Goal: Task Accomplishment & Management: Complete application form

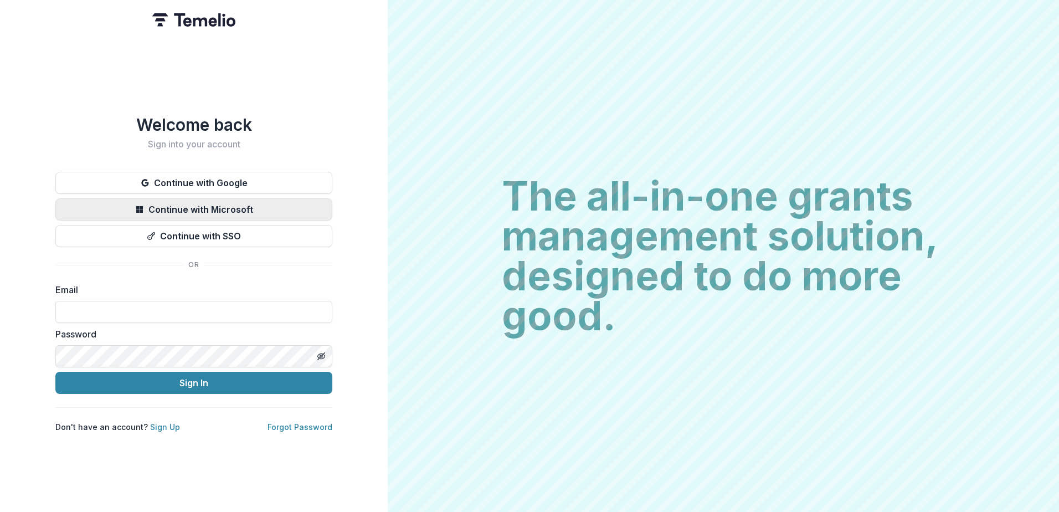
click at [203, 205] on button "Continue with Microsoft" at bounding box center [193, 209] width 277 height 22
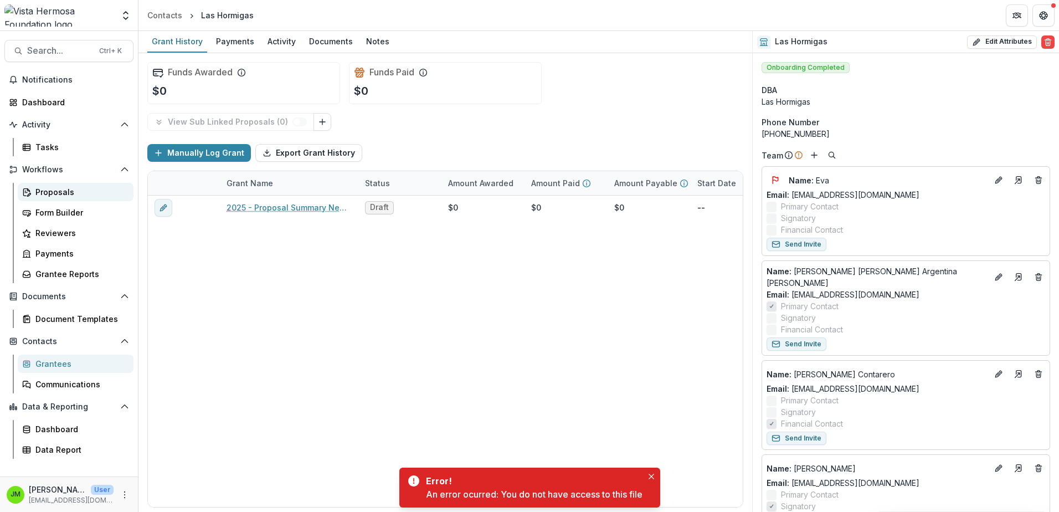
click at [51, 190] on div "Proposals" at bounding box center [79, 192] width 89 height 12
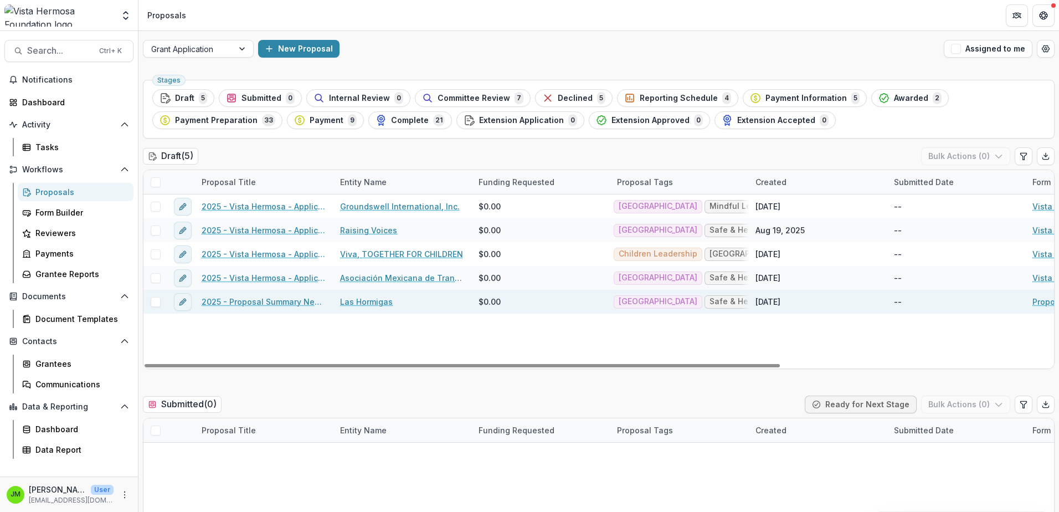
click at [157, 307] on div at bounding box center [155, 302] width 24 height 24
click at [157, 301] on span at bounding box center [156, 302] width 10 height 10
drag, startPoint x: 278, startPoint y: 300, endPoint x: 262, endPoint y: 326, distance: 30.6
click at [262, 326] on div "2025 - Vista Hermosa - Application Groundswell International, Inc. $0.00 Mexico…" at bounding box center [791, 281] width 1297 height 174
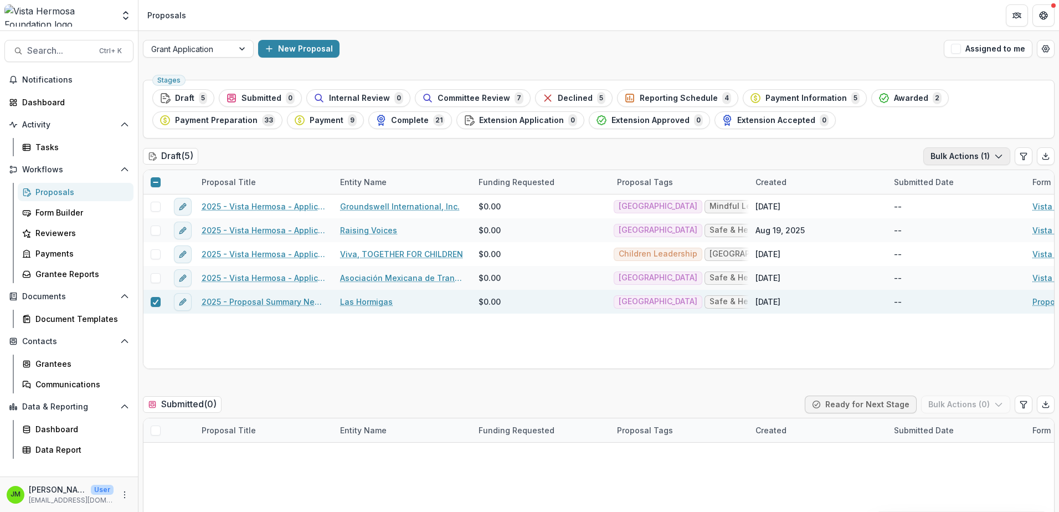
click at [990, 154] on button "Bulk Actions ( 1 )" at bounding box center [966, 156] width 87 height 18
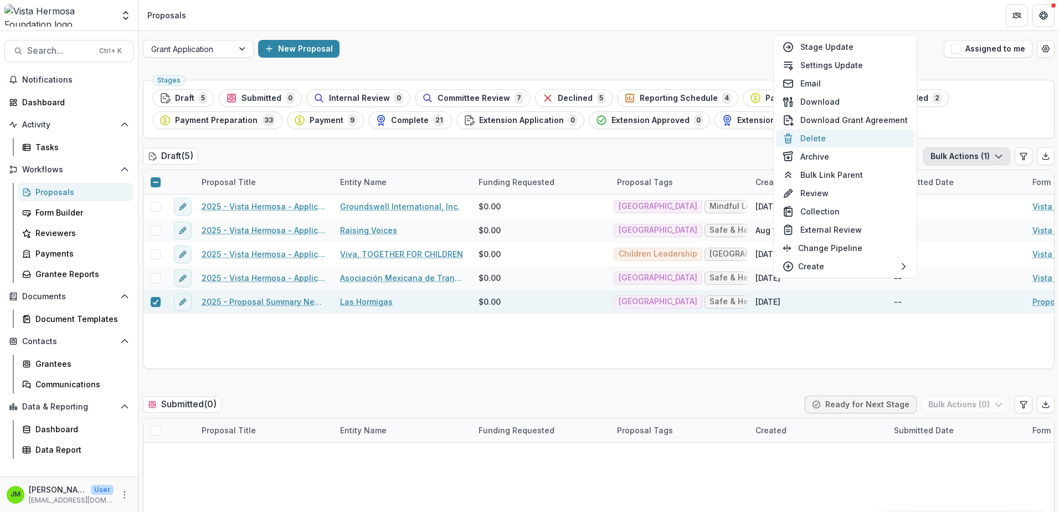
click at [831, 138] on button "Delete" at bounding box center [845, 138] width 138 height 18
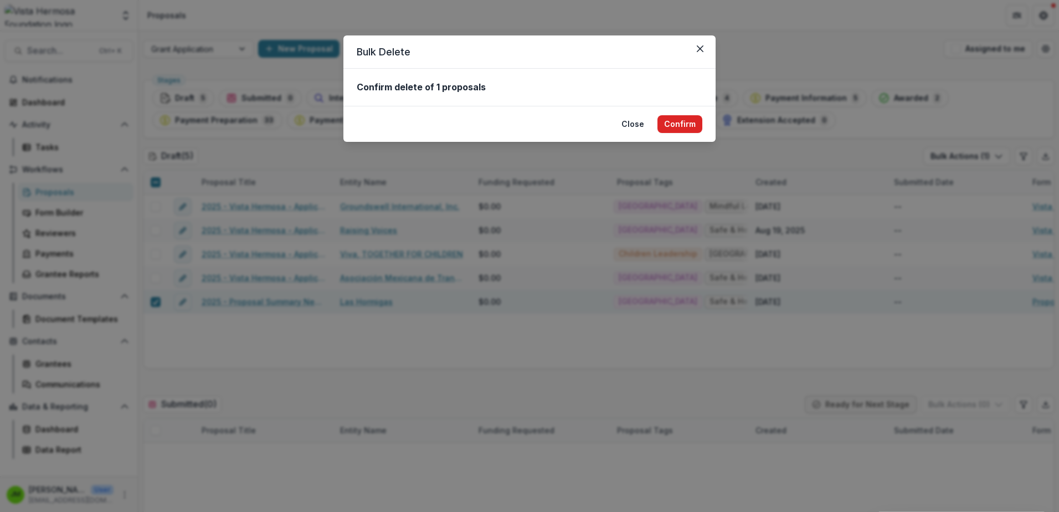
click at [679, 118] on button "Confirm" at bounding box center [679, 124] width 45 height 18
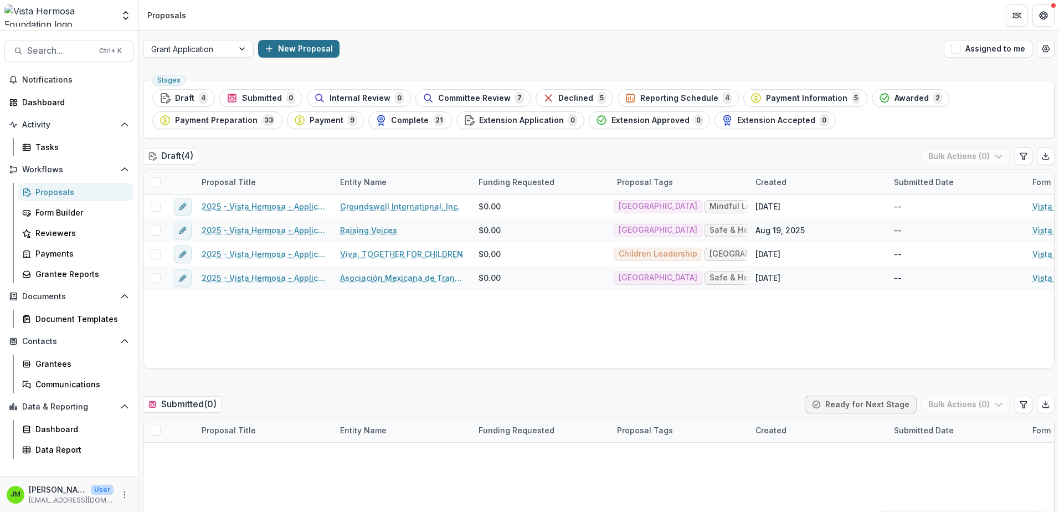
click at [313, 48] on button "New Proposal" at bounding box center [298, 49] width 81 height 18
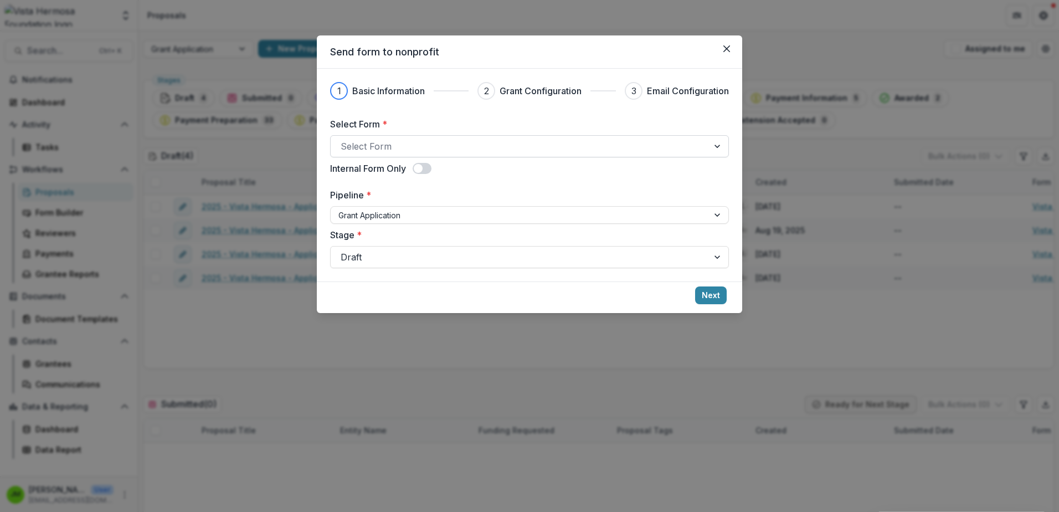
click at [414, 145] on div at bounding box center [520, 146] width 358 height 16
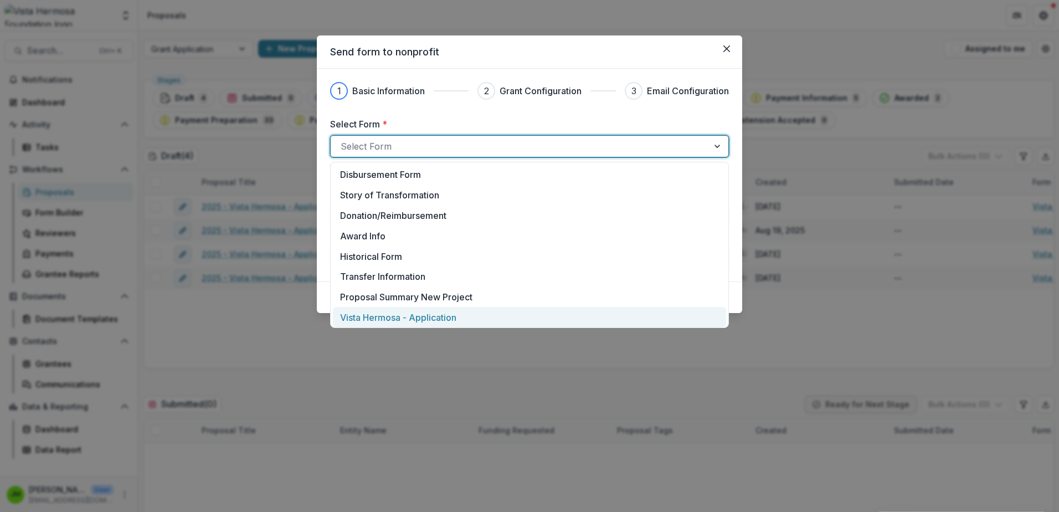
click at [413, 311] on p "Vista Hermosa - Application" at bounding box center [398, 317] width 116 height 13
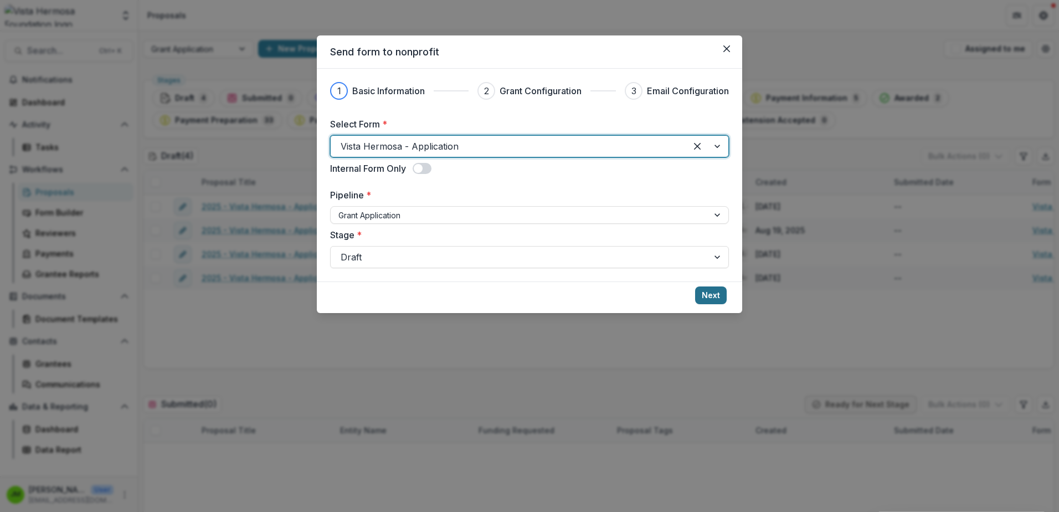
click at [712, 295] on button "Next" at bounding box center [711, 295] width 32 height 18
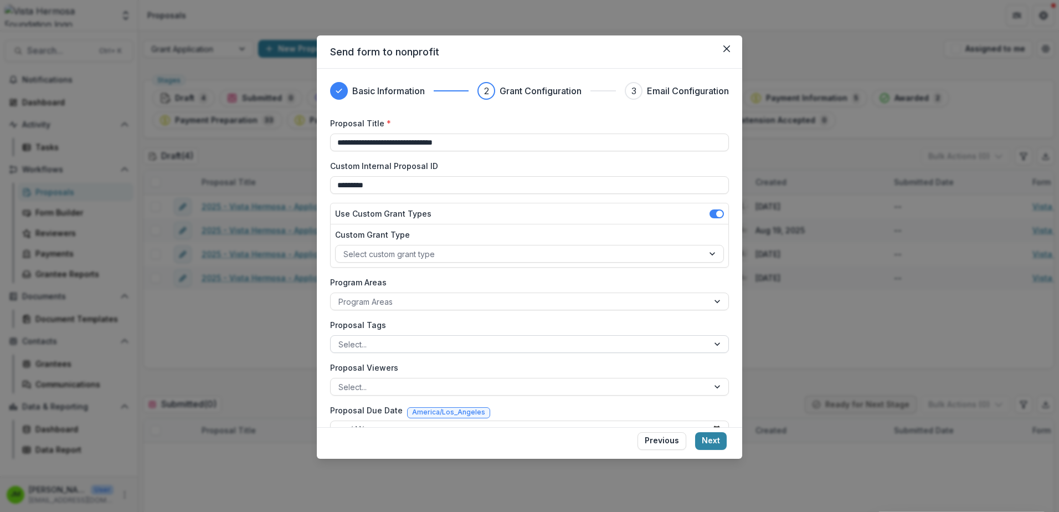
scroll to position [55, 0]
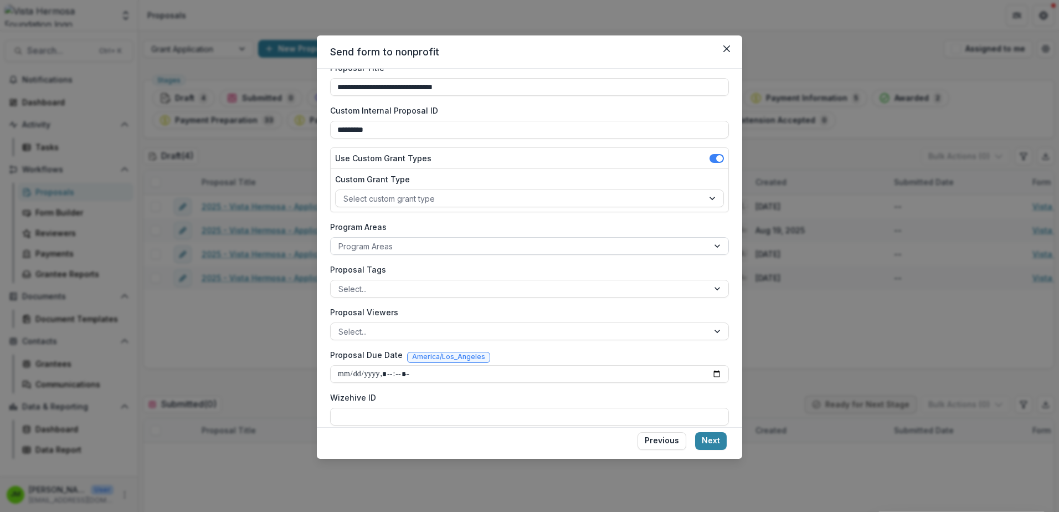
click at [389, 241] on div at bounding box center [519, 246] width 362 height 14
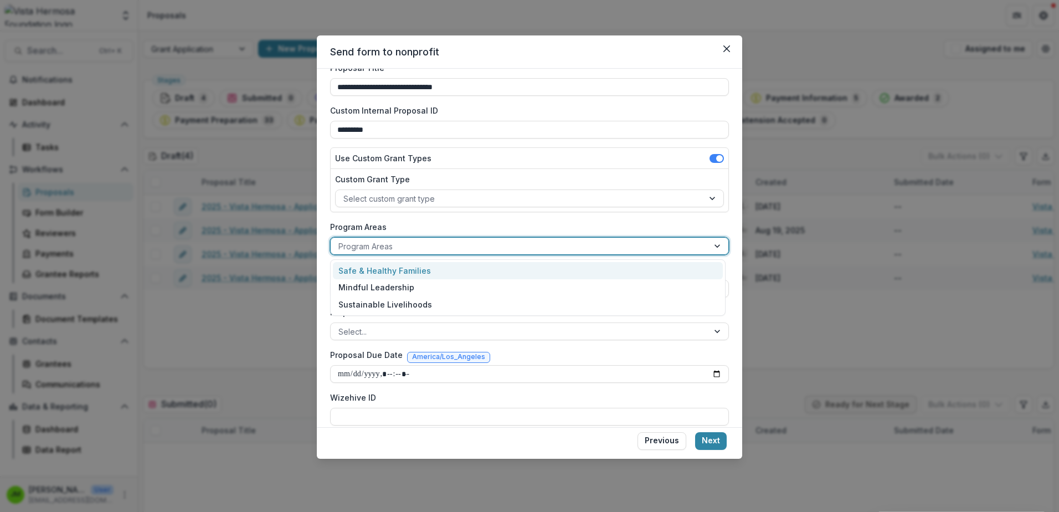
click at [385, 274] on div "Safe & Healthy Families" at bounding box center [528, 270] width 390 height 17
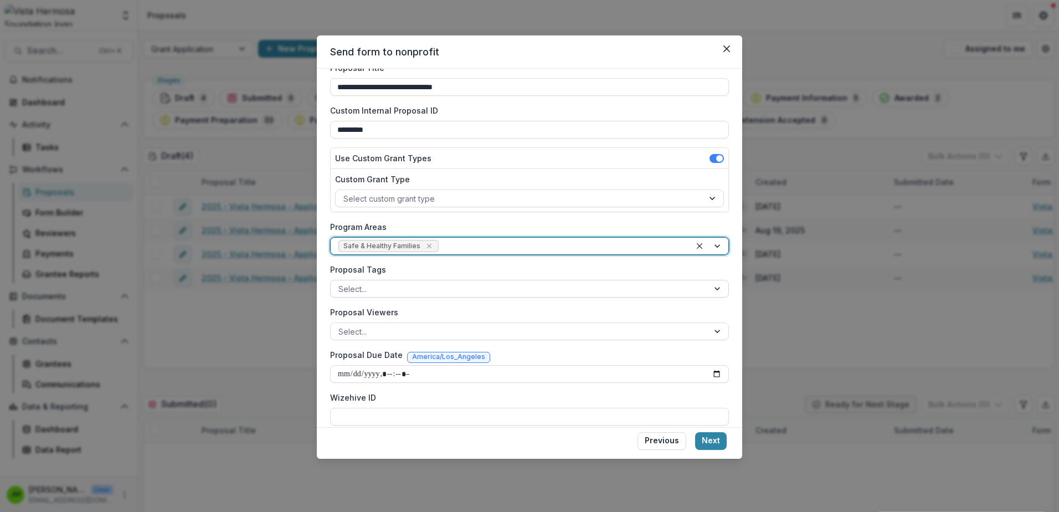
click at [383, 294] on div at bounding box center [519, 289] width 362 height 14
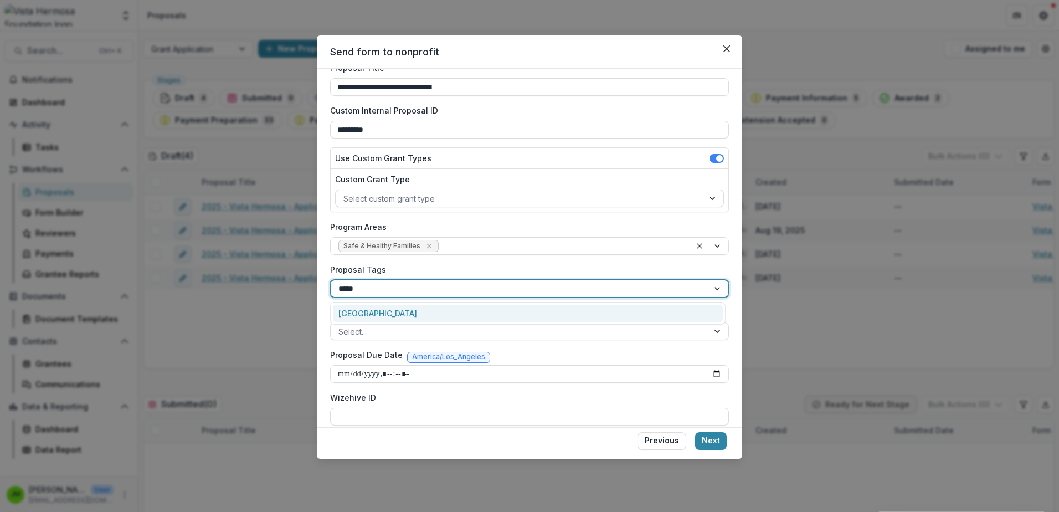
type input "******"
click at [379, 314] on div "[GEOGRAPHIC_DATA]" at bounding box center [528, 313] width 390 height 17
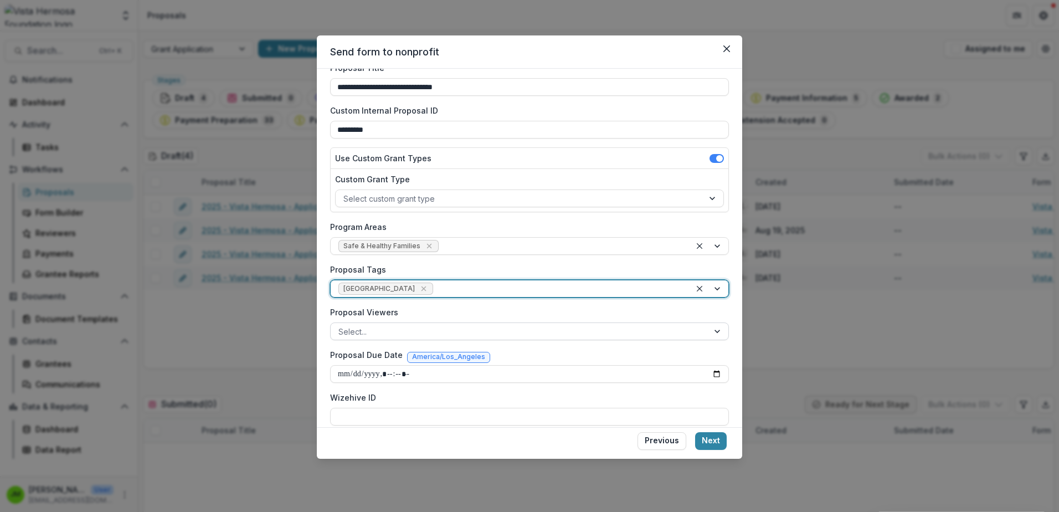
scroll to position [67, 0]
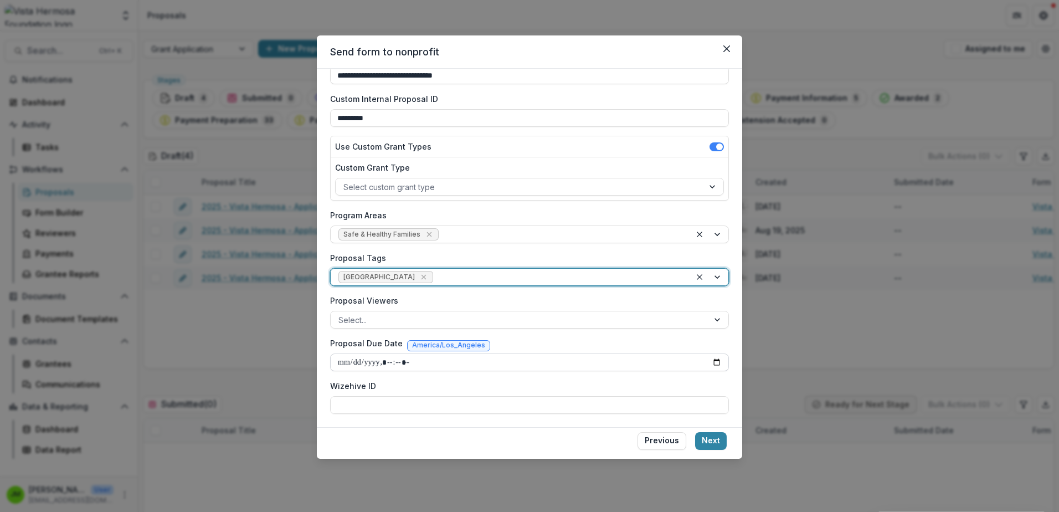
click at [709, 365] on input "Proposal Due Date" at bounding box center [529, 362] width 399 height 18
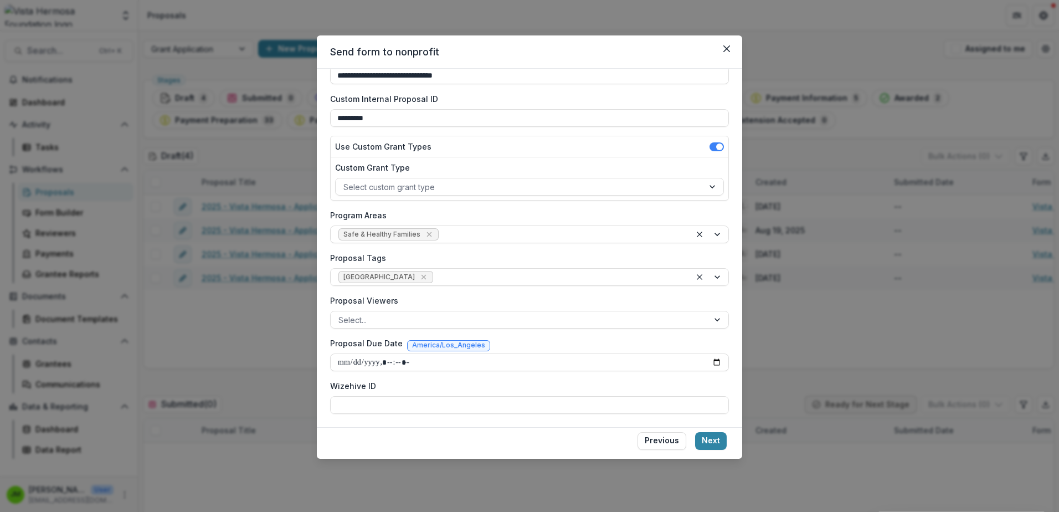
type input "**********"
click at [710, 441] on button "Next" at bounding box center [711, 441] width 32 height 18
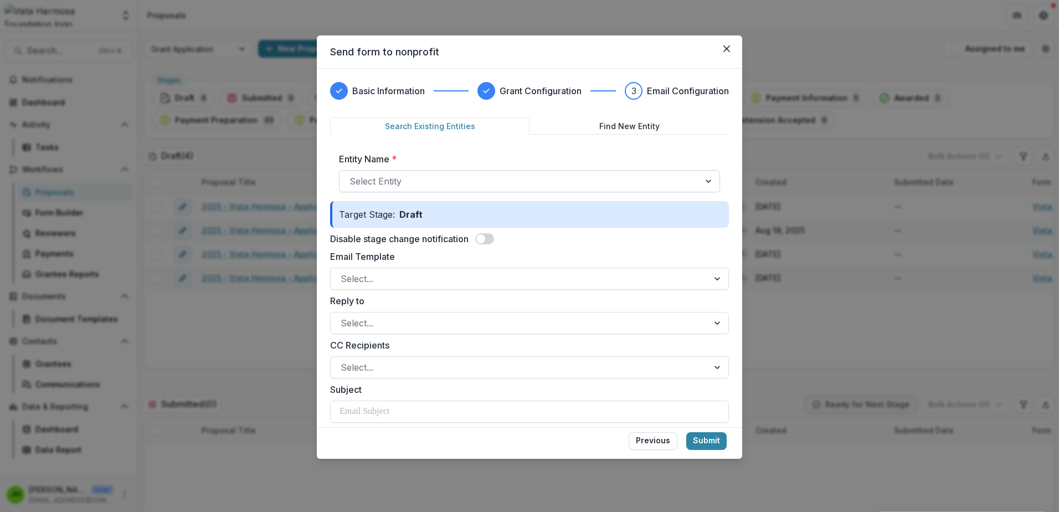
click at [440, 174] on div at bounding box center [519, 181] width 340 height 16
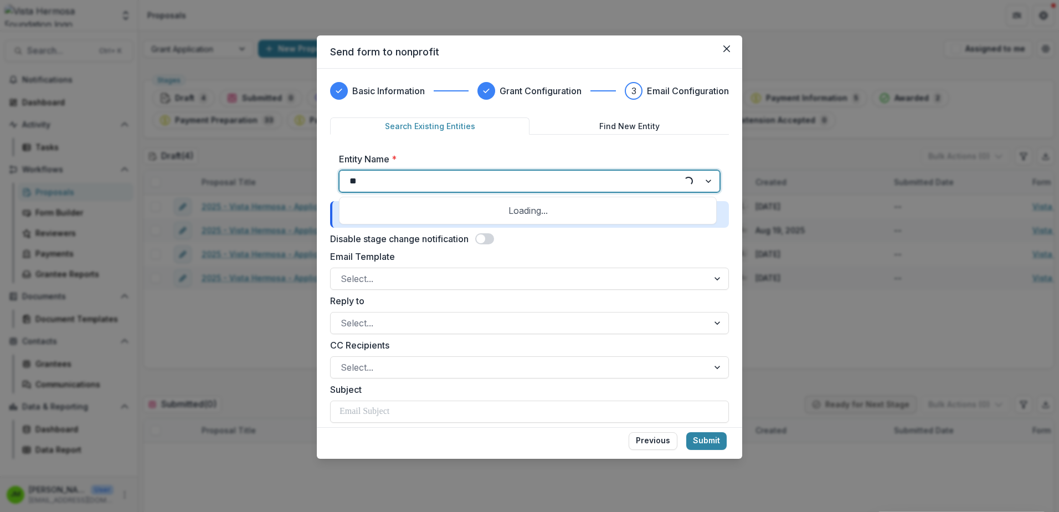
type input "*"
type input "**"
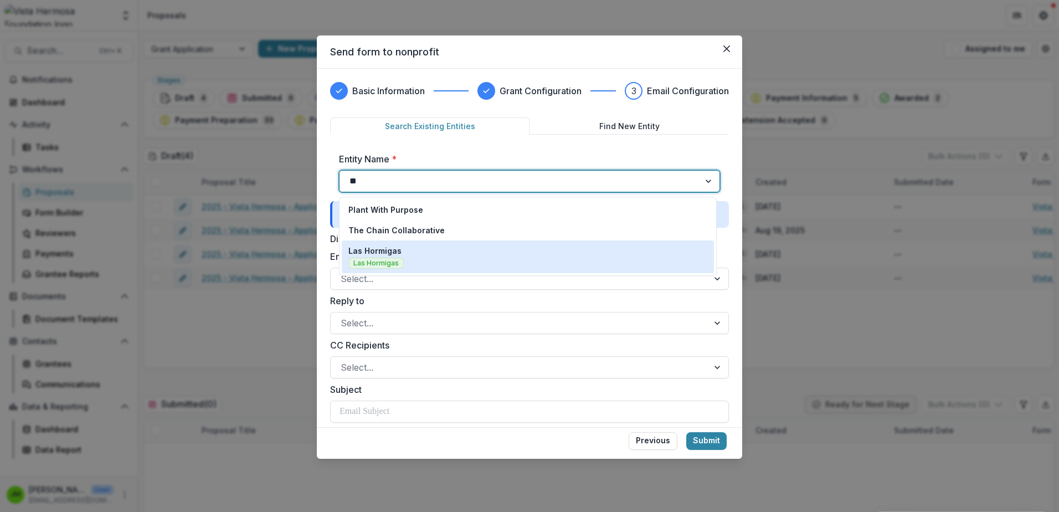
click at [391, 252] on p "Las Hormigas" at bounding box center [374, 251] width 53 height 12
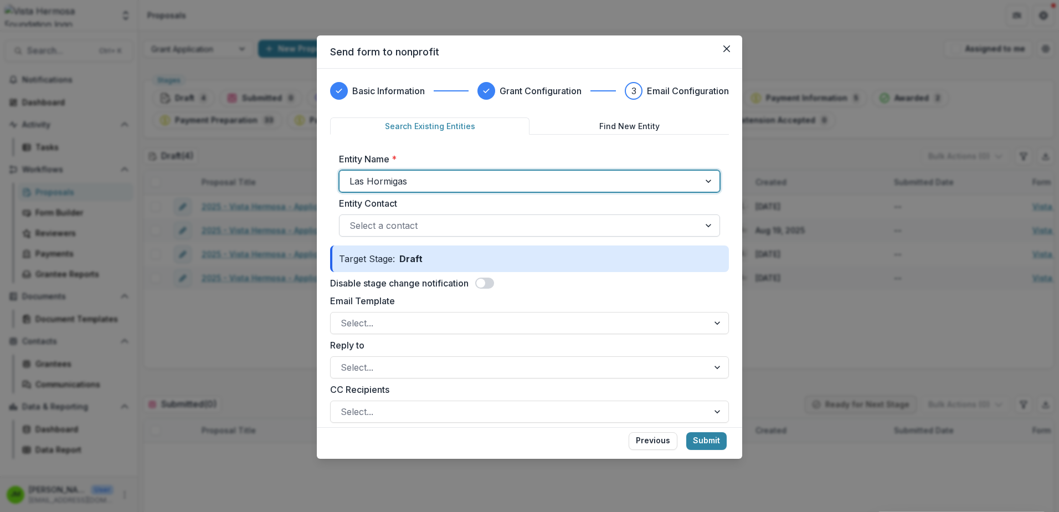
click at [444, 227] on div at bounding box center [519, 226] width 340 height 16
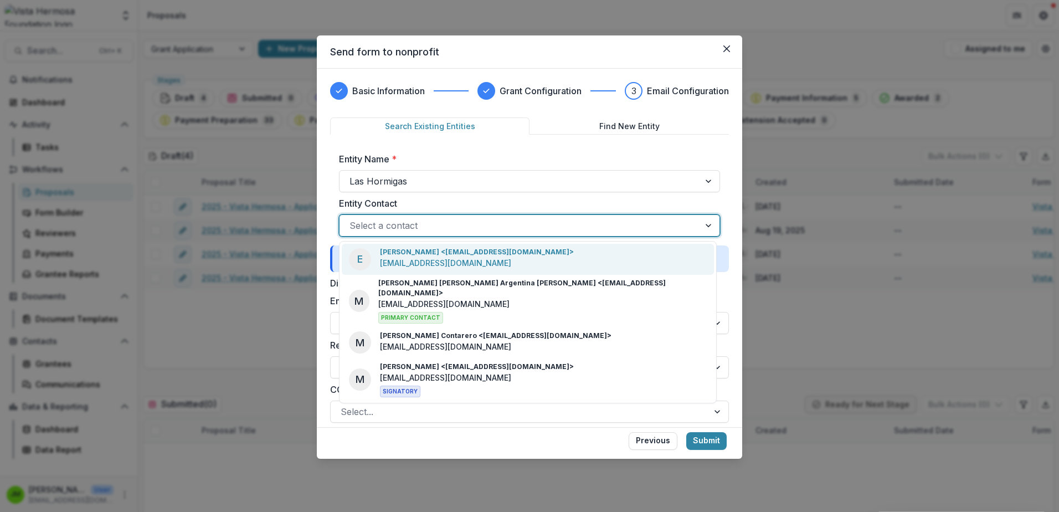
click at [480, 255] on p "[PERSON_NAME] <[EMAIL_ADDRESS][DOMAIN_NAME]>" at bounding box center [477, 252] width 194 height 10
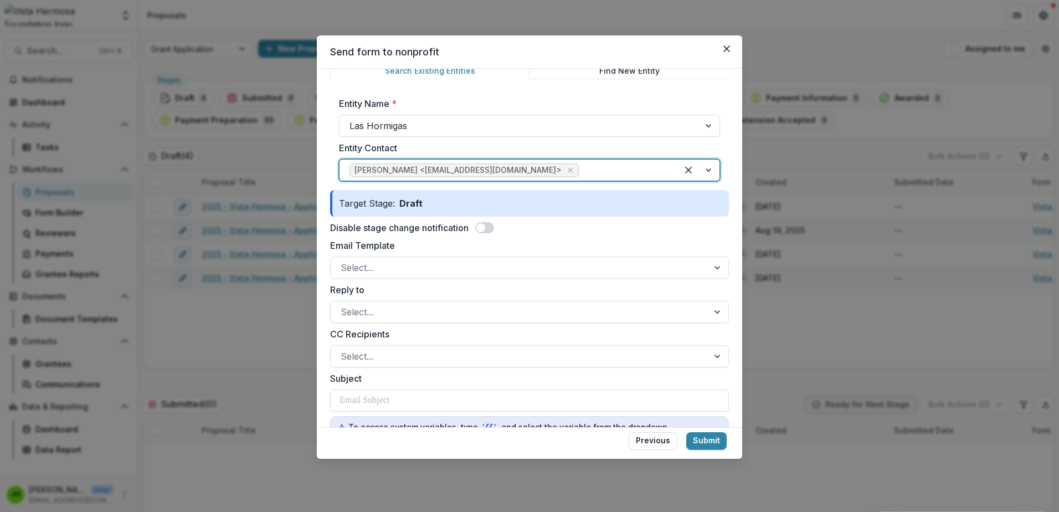
scroll to position [111, 0]
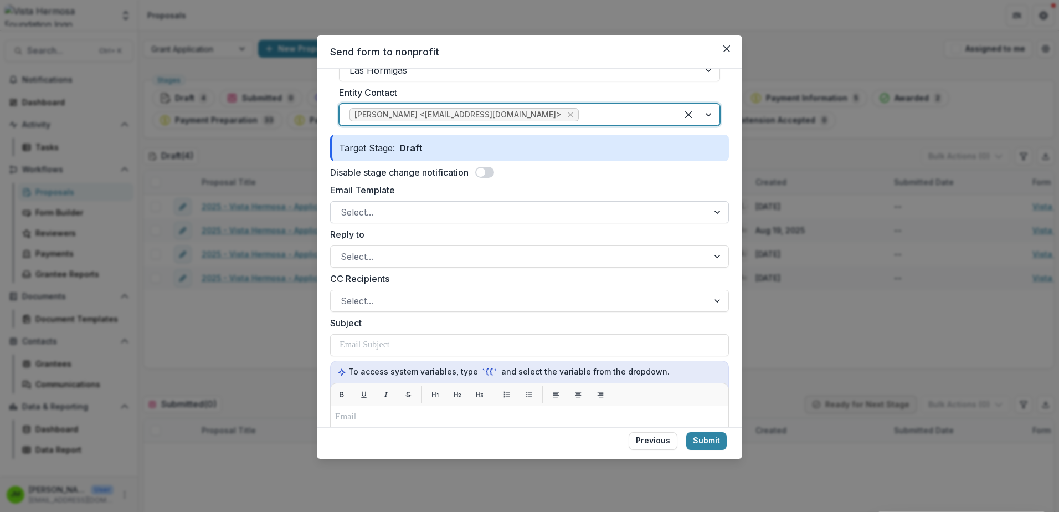
click at [393, 215] on div at bounding box center [520, 212] width 358 height 16
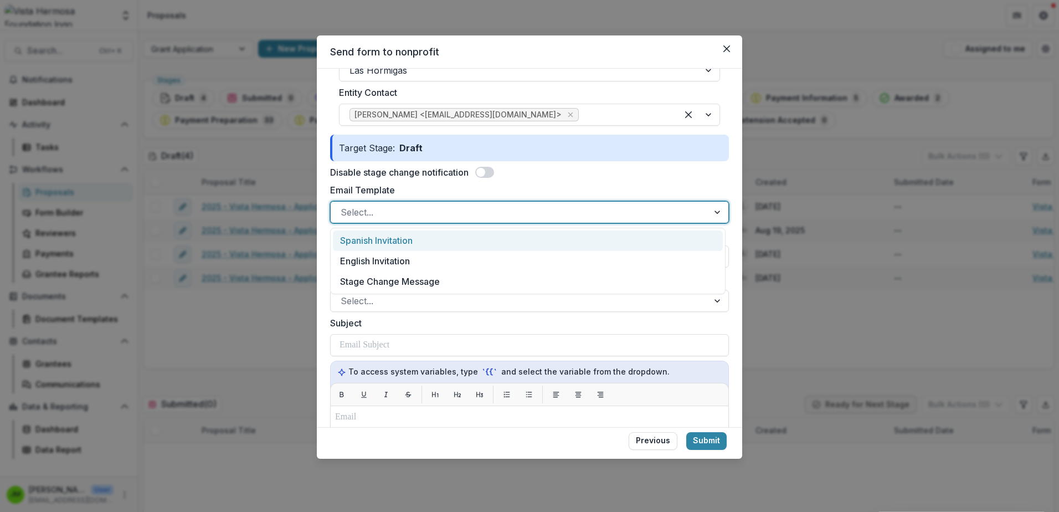
click at [395, 245] on div "Spanish Invitation" at bounding box center [528, 240] width 390 height 20
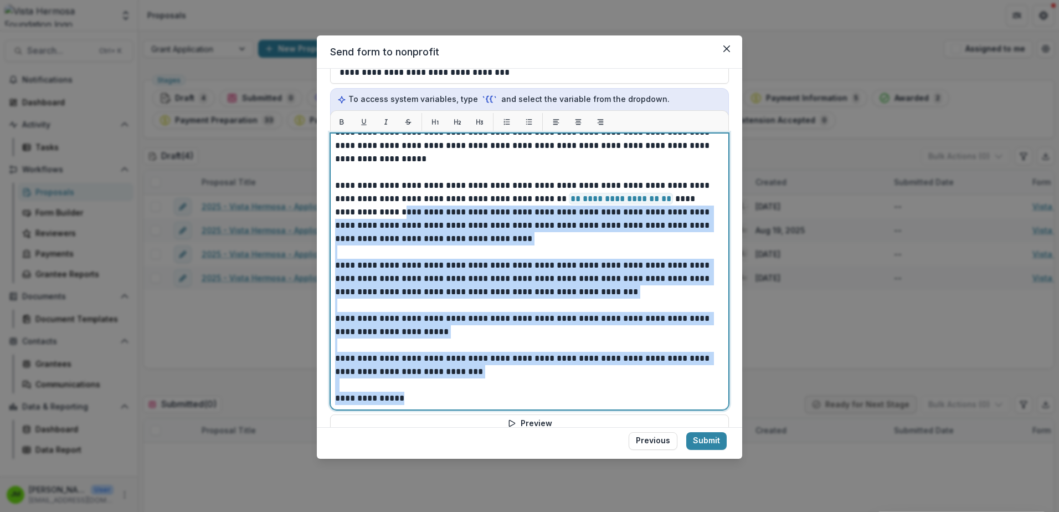
scroll to position [0, 0]
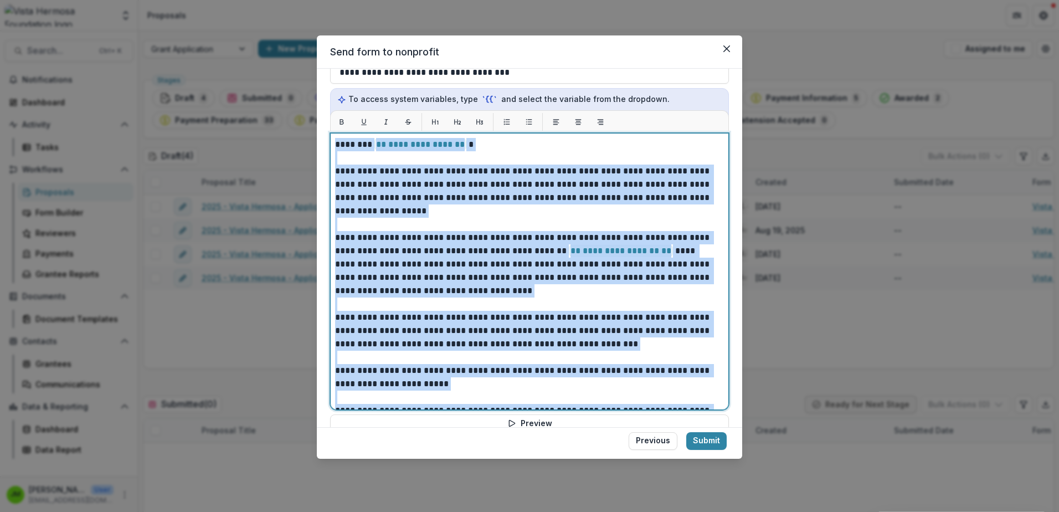
drag, startPoint x: 410, startPoint y: 331, endPoint x: 332, endPoint y: 126, distance: 219.2
click at [332, 133] on div "**********" at bounding box center [529, 271] width 399 height 277
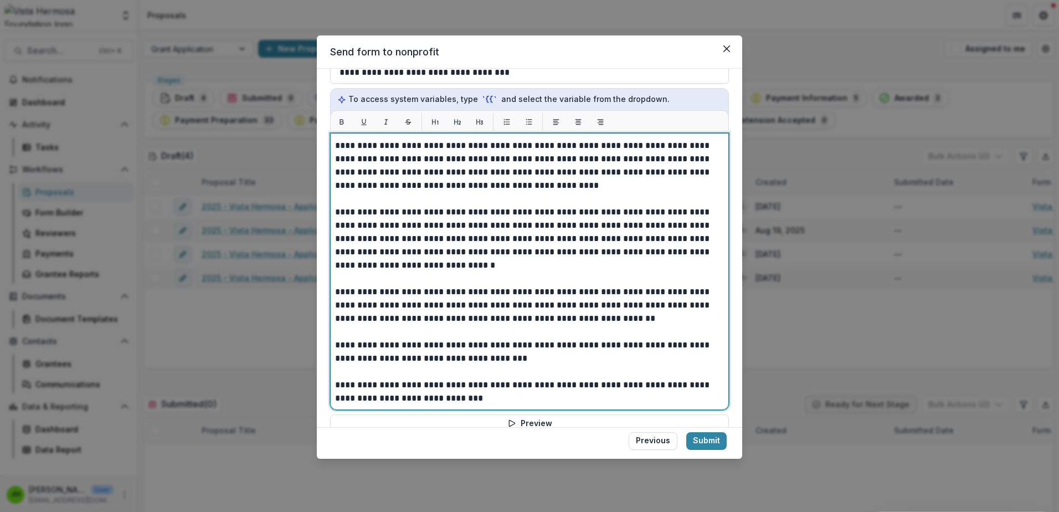
scroll to position [451, 0]
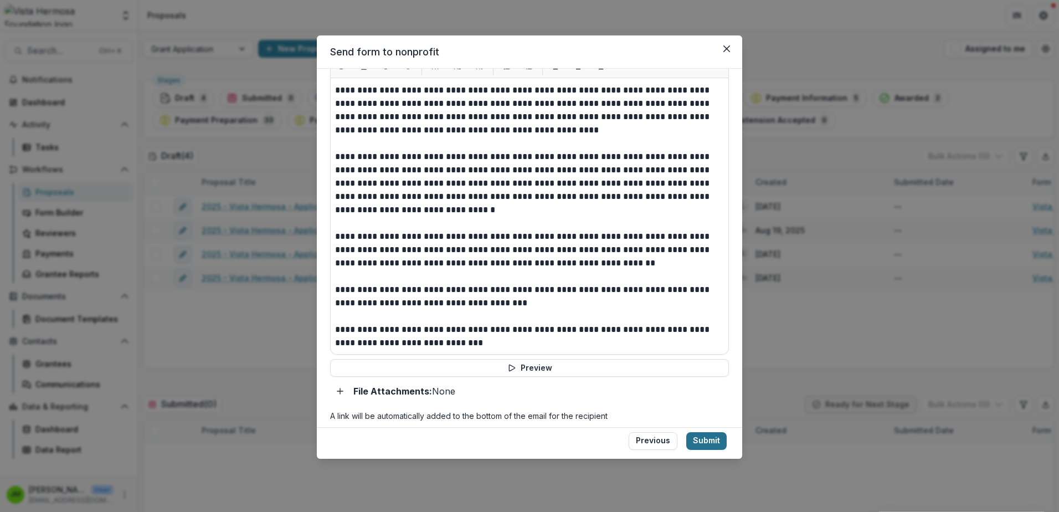
click at [712, 439] on button "Submit" at bounding box center [706, 441] width 40 height 18
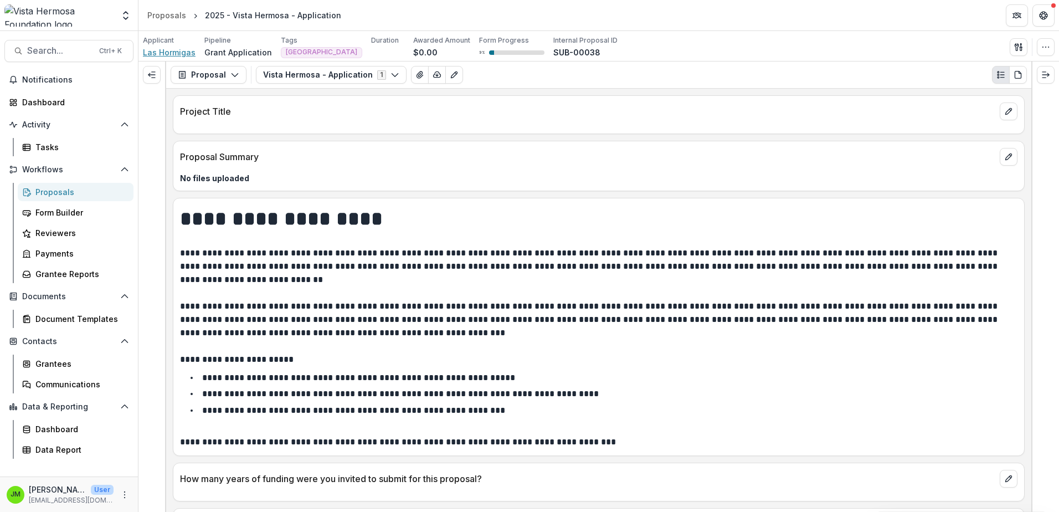
click at [161, 56] on span "Las Hormigas" at bounding box center [169, 53] width 53 height 12
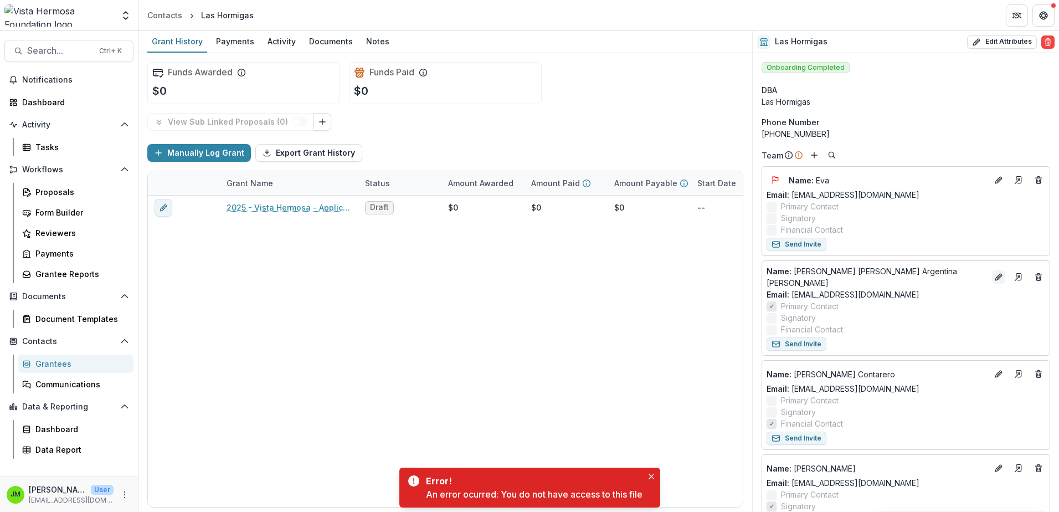
click at [994, 272] on icon "Edit" at bounding box center [998, 276] width 9 height 9
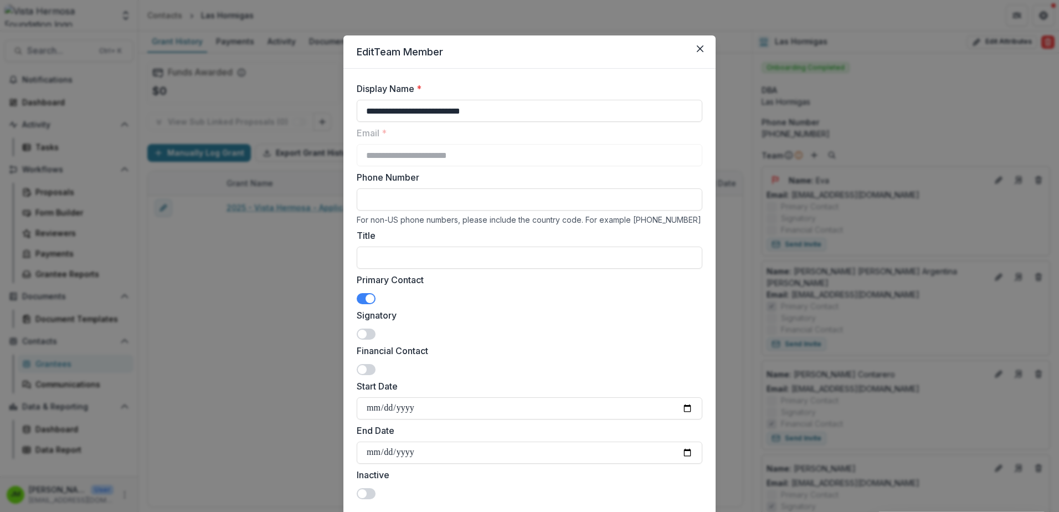
click at [365, 299] on span at bounding box center [369, 298] width 9 height 9
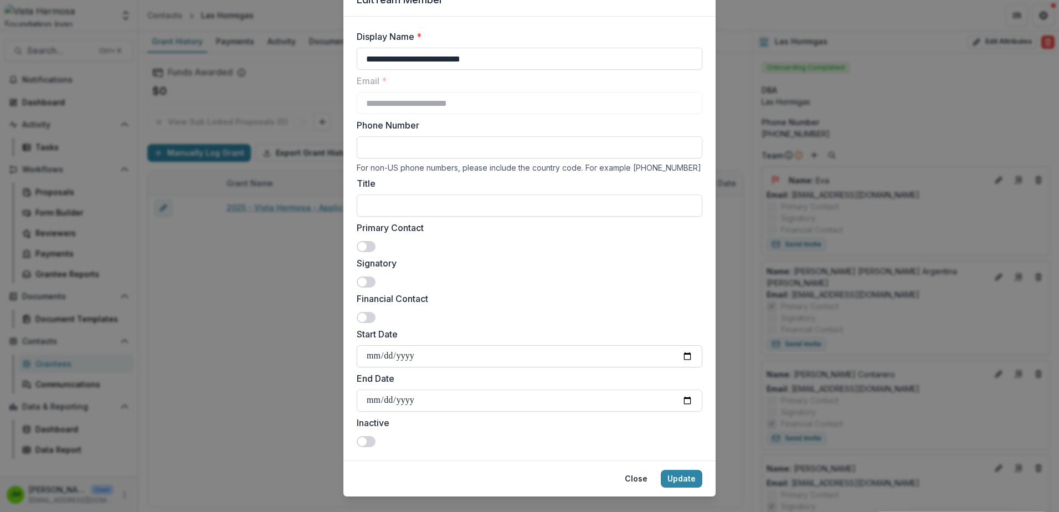
scroll to position [72, 0]
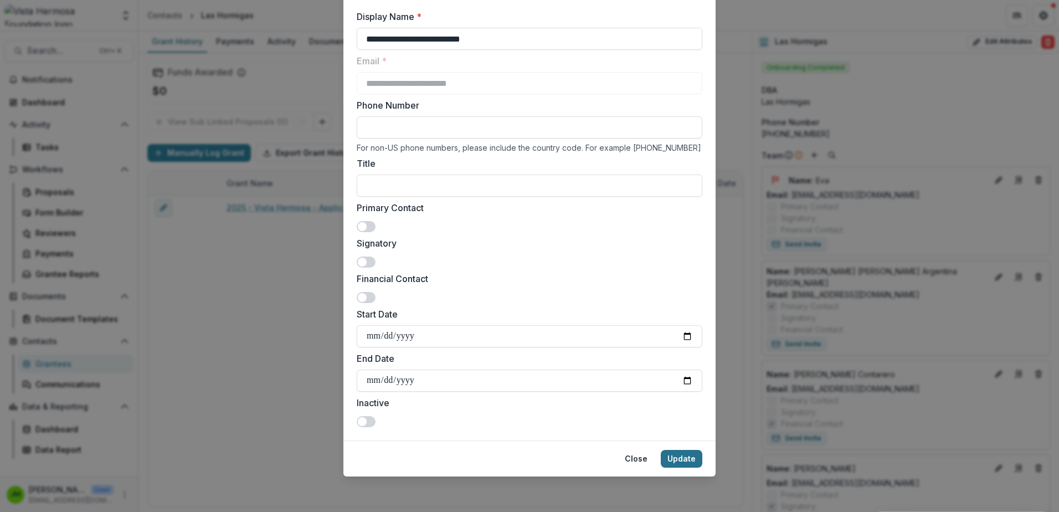
click at [677, 456] on button "Update" at bounding box center [682, 459] width 42 height 18
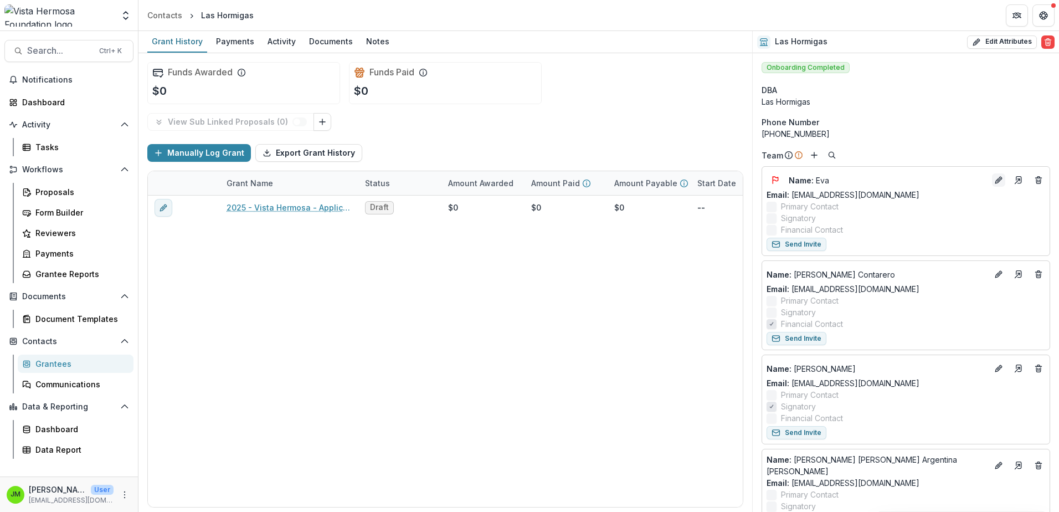
click at [999, 179] on button "Edit" at bounding box center [998, 179] width 13 height 13
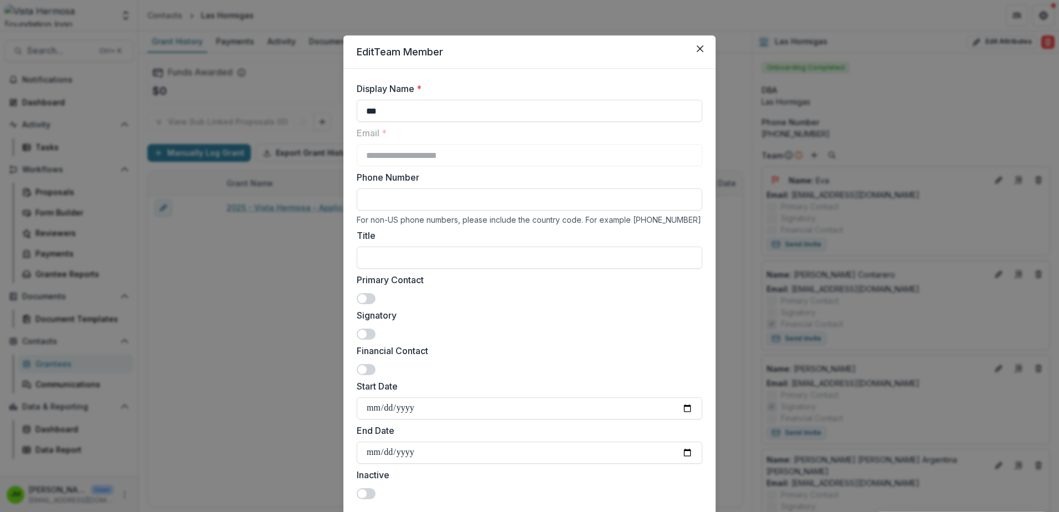
click at [370, 299] on span at bounding box center [366, 298] width 19 height 11
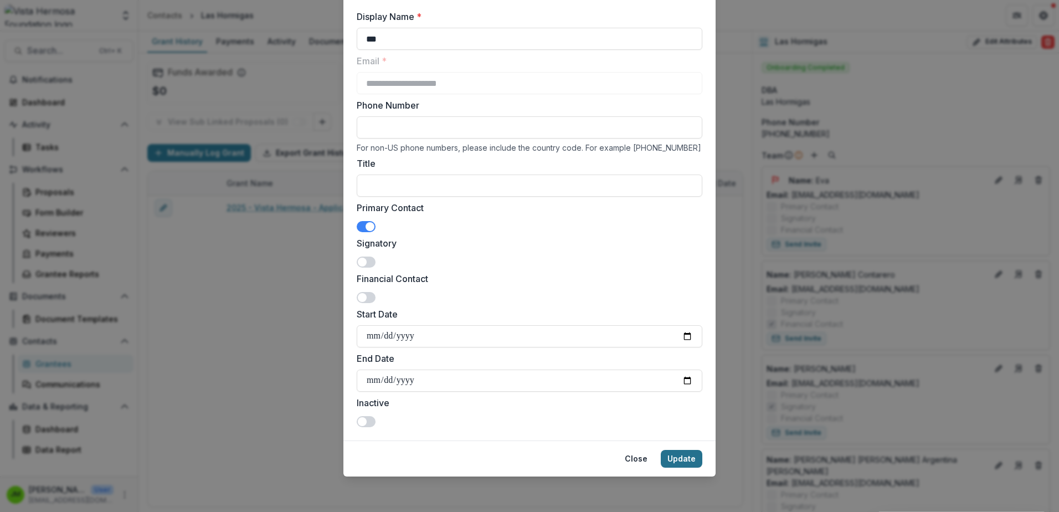
click at [681, 456] on button "Update" at bounding box center [682, 459] width 42 height 18
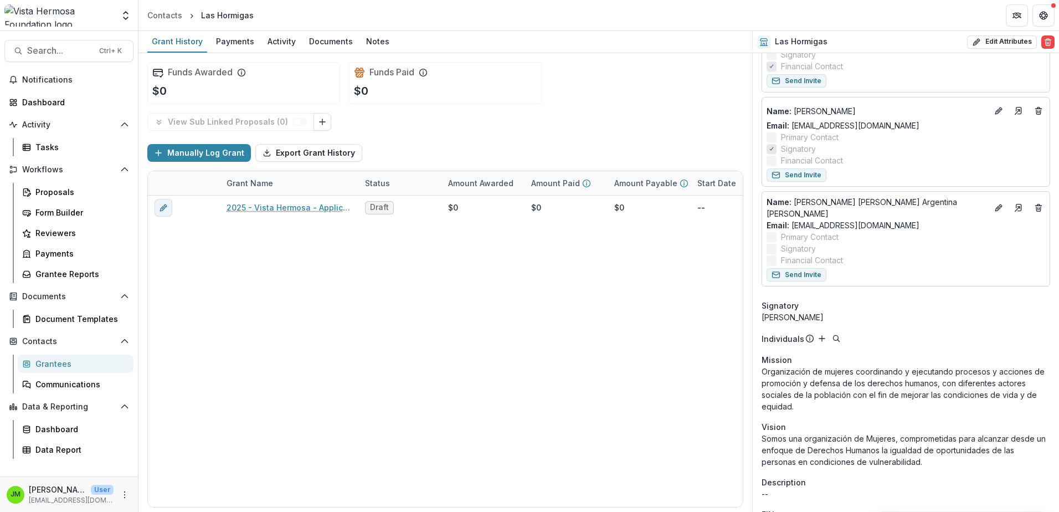
scroll to position [277, 0]
